Goal: Task Accomplishment & Management: Manage account settings

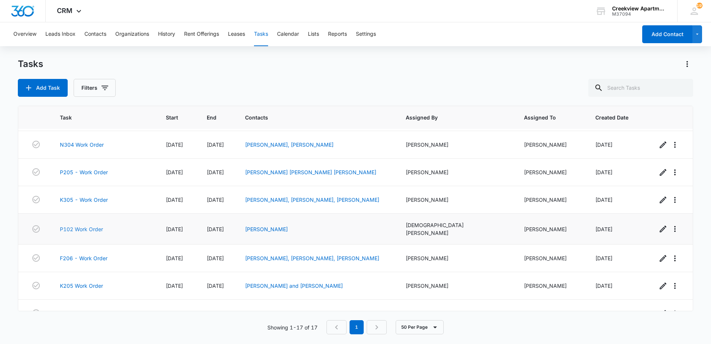
scroll to position [293, 0]
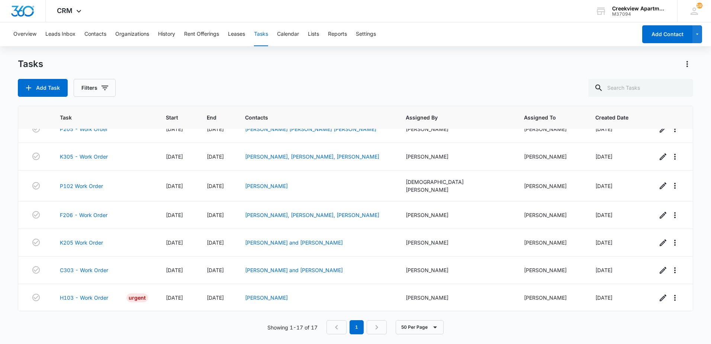
click at [90, 323] on link "P206 Work Order" at bounding box center [81, 327] width 43 height 8
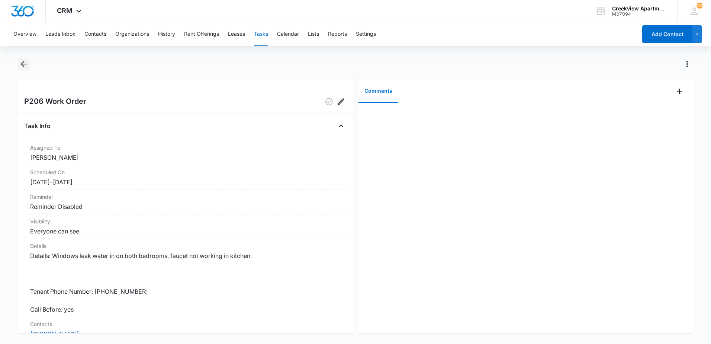
click at [22, 62] on icon "Back" at bounding box center [23, 64] width 9 height 9
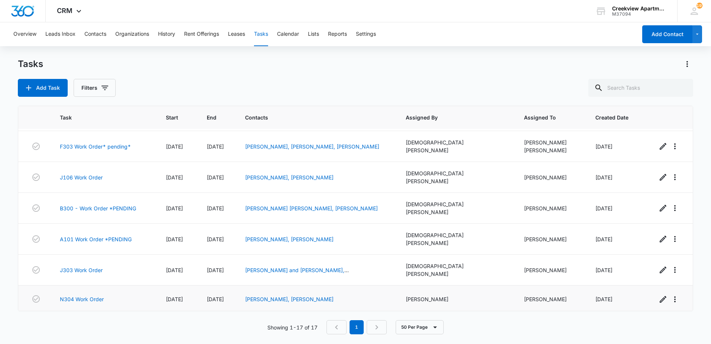
scroll to position [293, 0]
